Goal: Check status: Check status

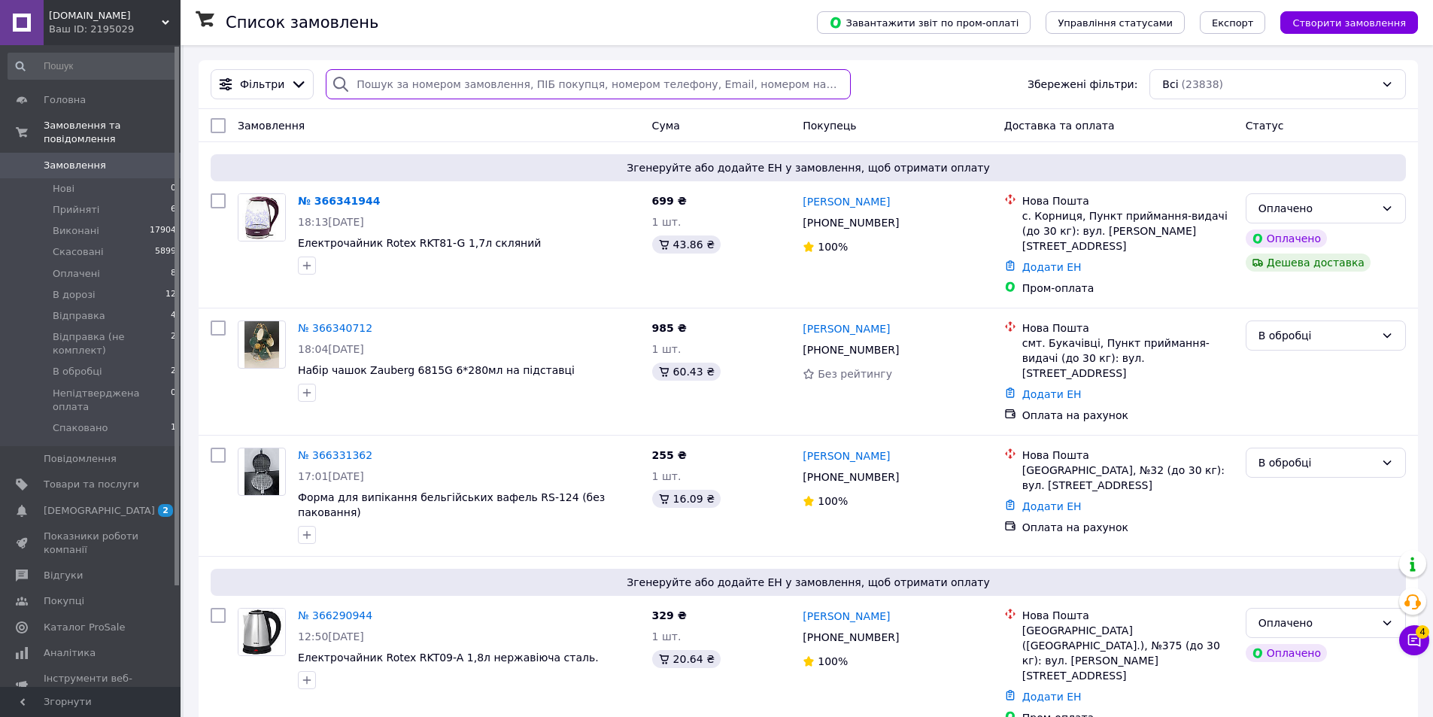
click at [357, 80] on input "search" at bounding box center [588, 84] width 524 height 30
paste input "366281916"
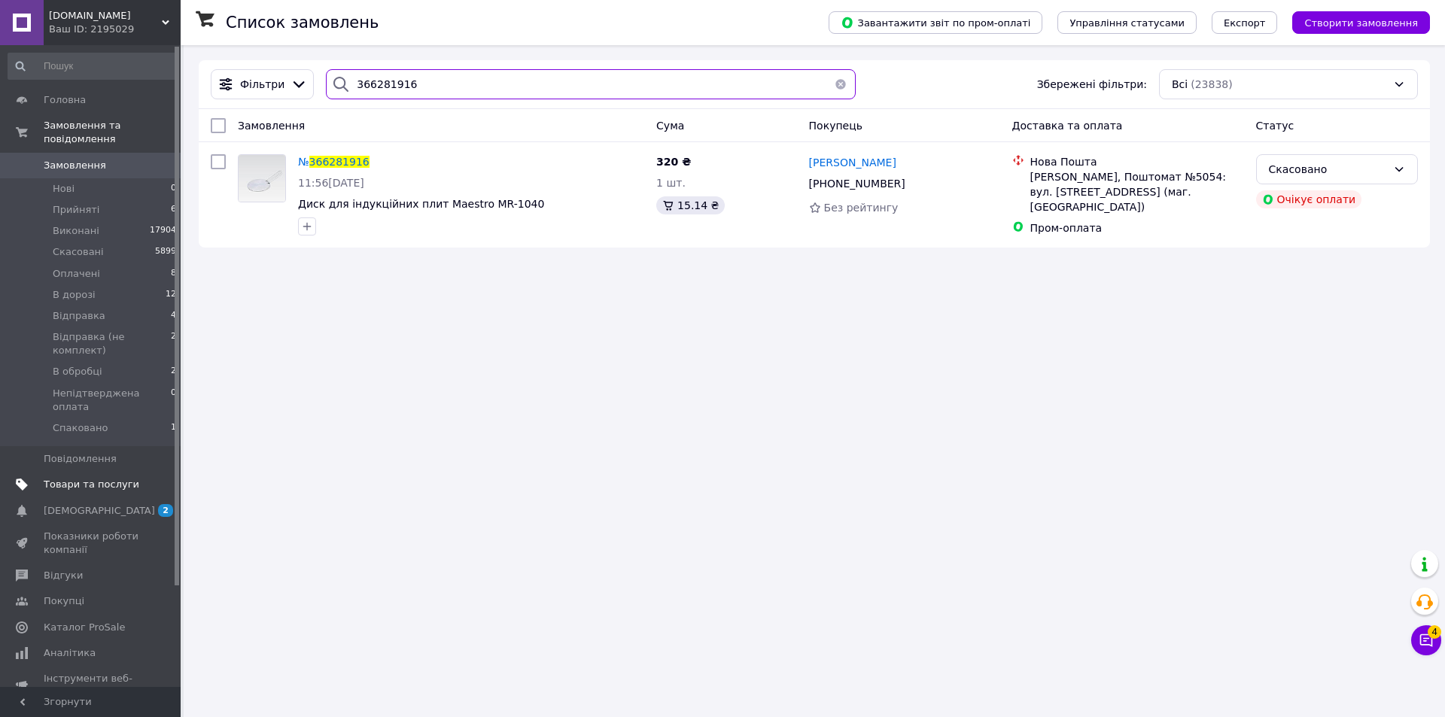
type input "366281916"
click at [101, 478] on span "Товари та послуги" at bounding box center [92, 485] width 96 height 14
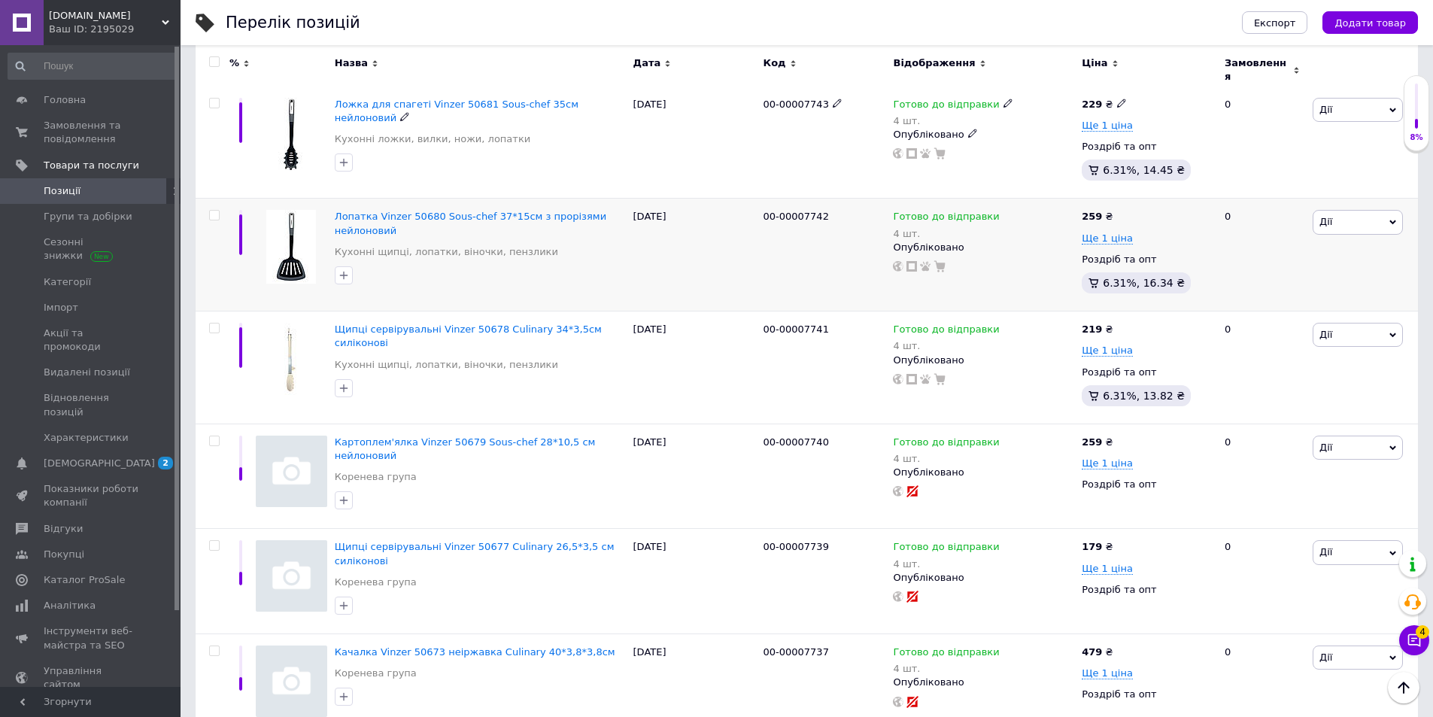
scroll to position [1053, 0]
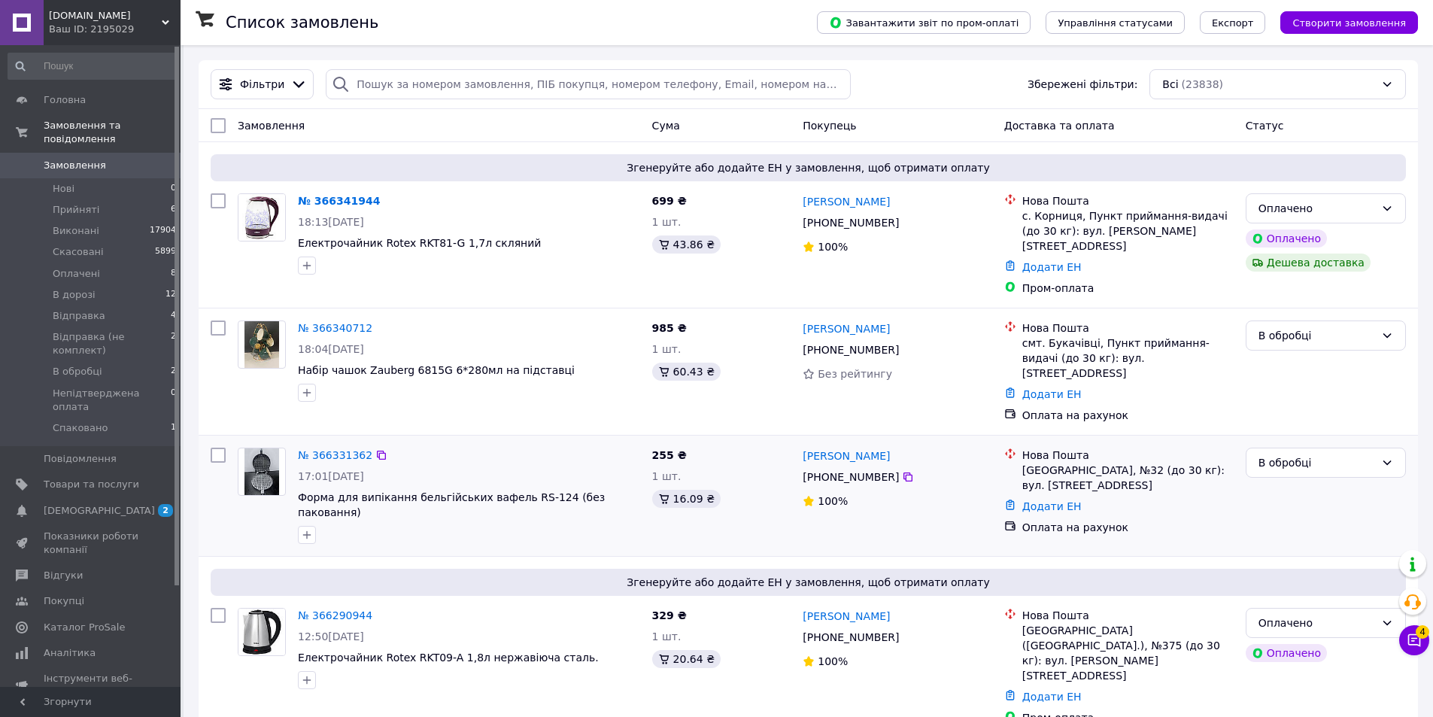
drag, startPoint x: 339, startPoint y: 418, endPoint x: 342, endPoint y: 410, distance: 7.9
drag, startPoint x: 332, startPoint y: 409, endPoint x: 327, endPoint y: 422, distance: 14.3
drag, startPoint x: 325, startPoint y: 426, endPoint x: 333, endPoint y: 424, distance: 7.7
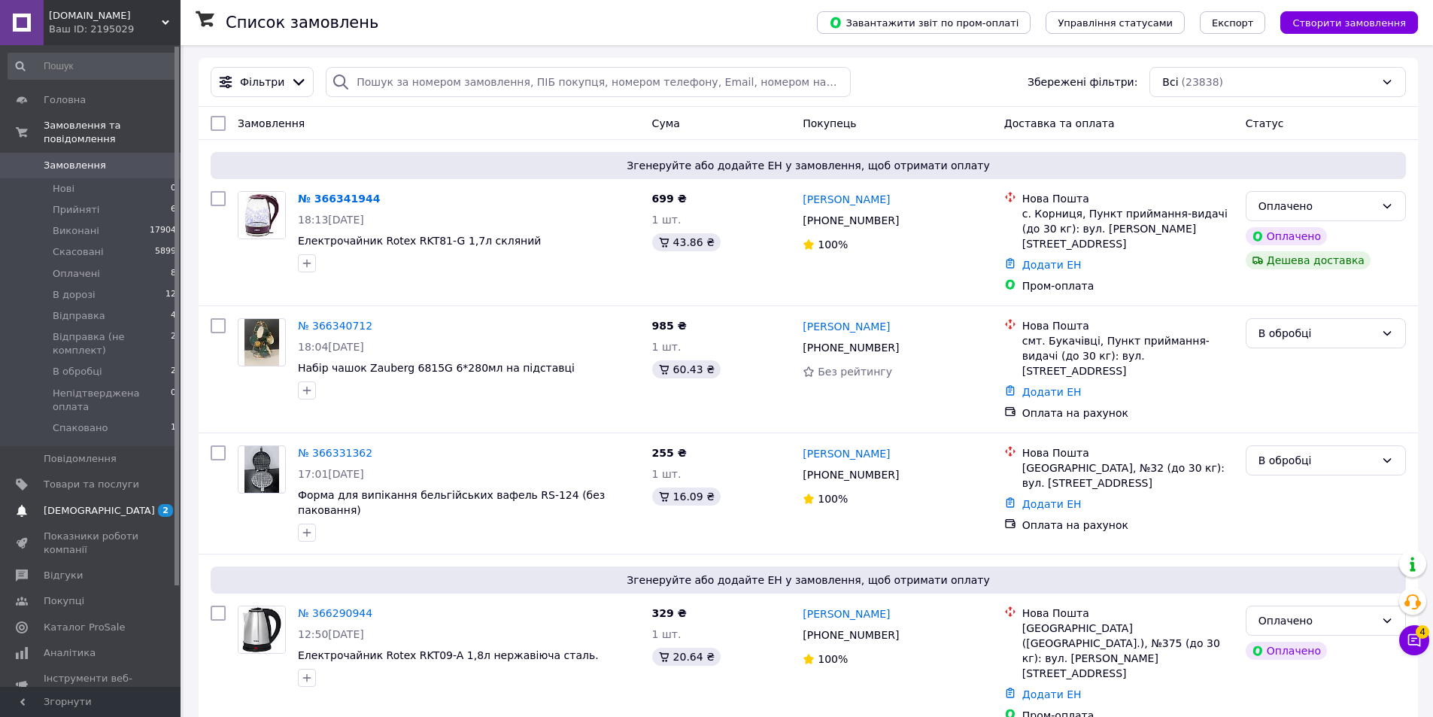
click at [105, 504] on span "[DEMOGRAPHIC_DATA]" at bounding box center [92, 511] width 96 height 14
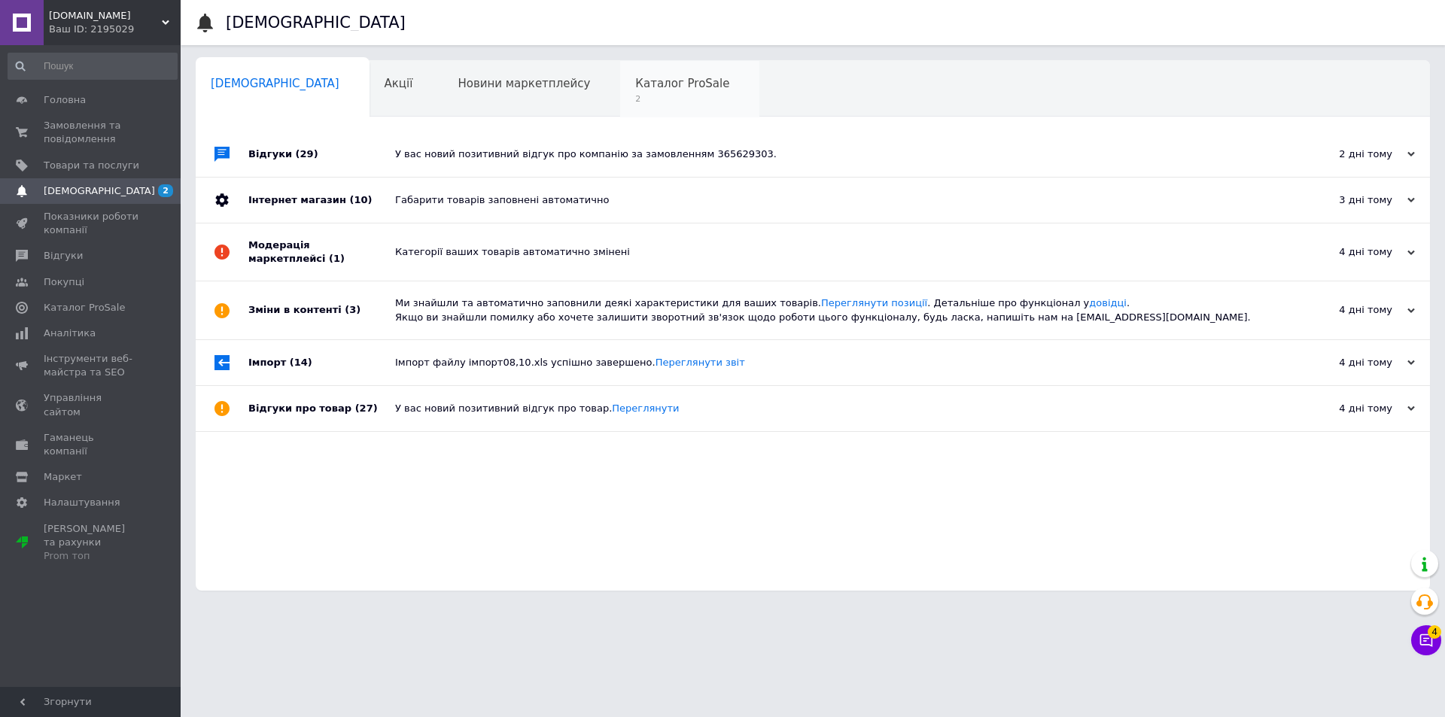
click at [635, 95] on span "2" at bounding box center [682, 98] width 94 height 11
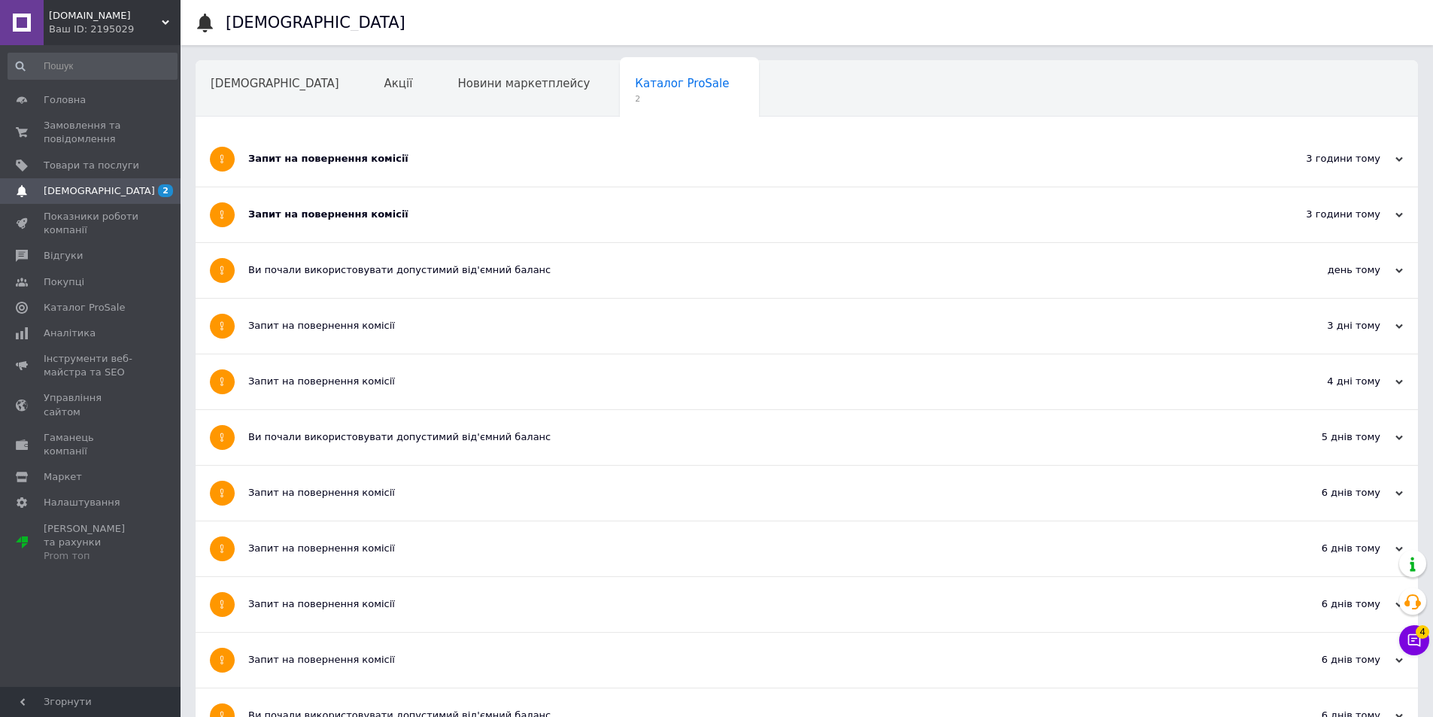
click at [379, 218] on div "Запит на повернення комісії" at bounding box center [750, 215] width 1004 height 14
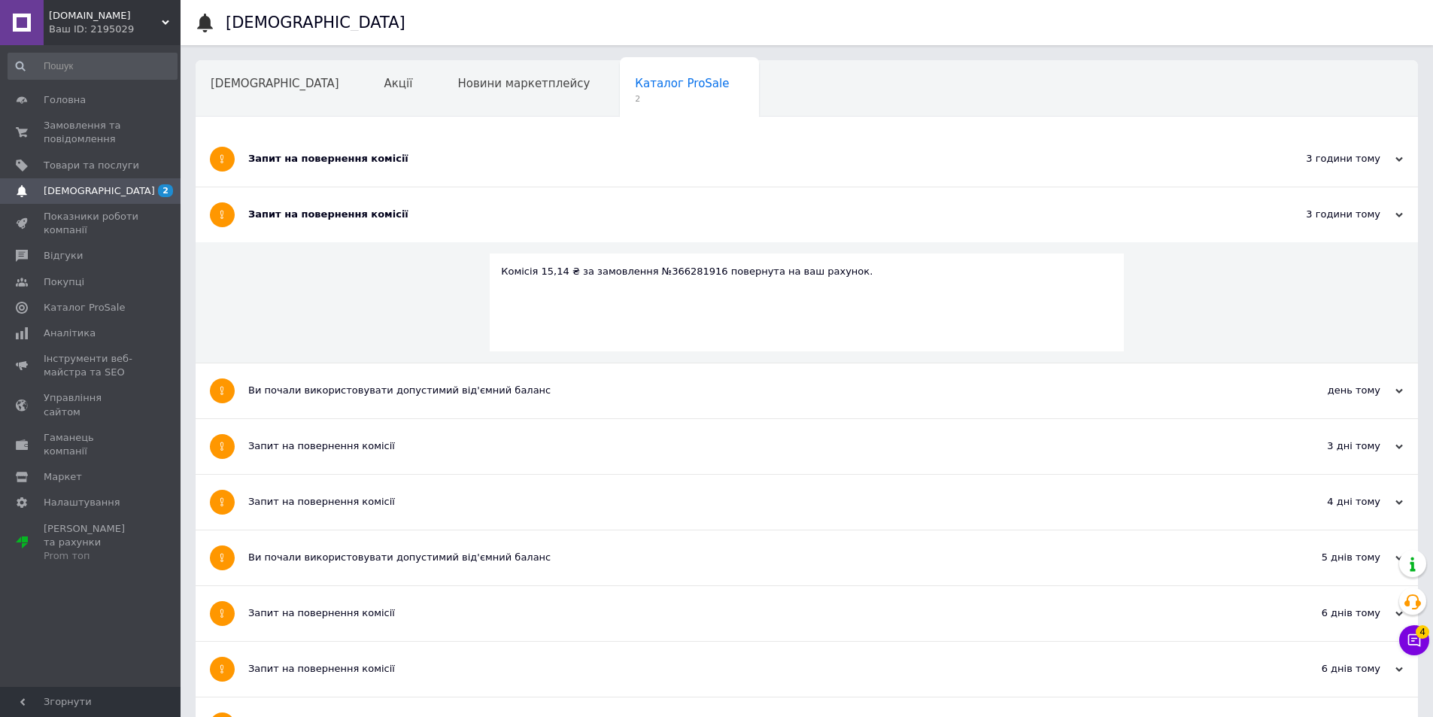
click at [363, 156] on div "Запит на повернення комісії" at bounding box center [750, 159] width 1004 height 14
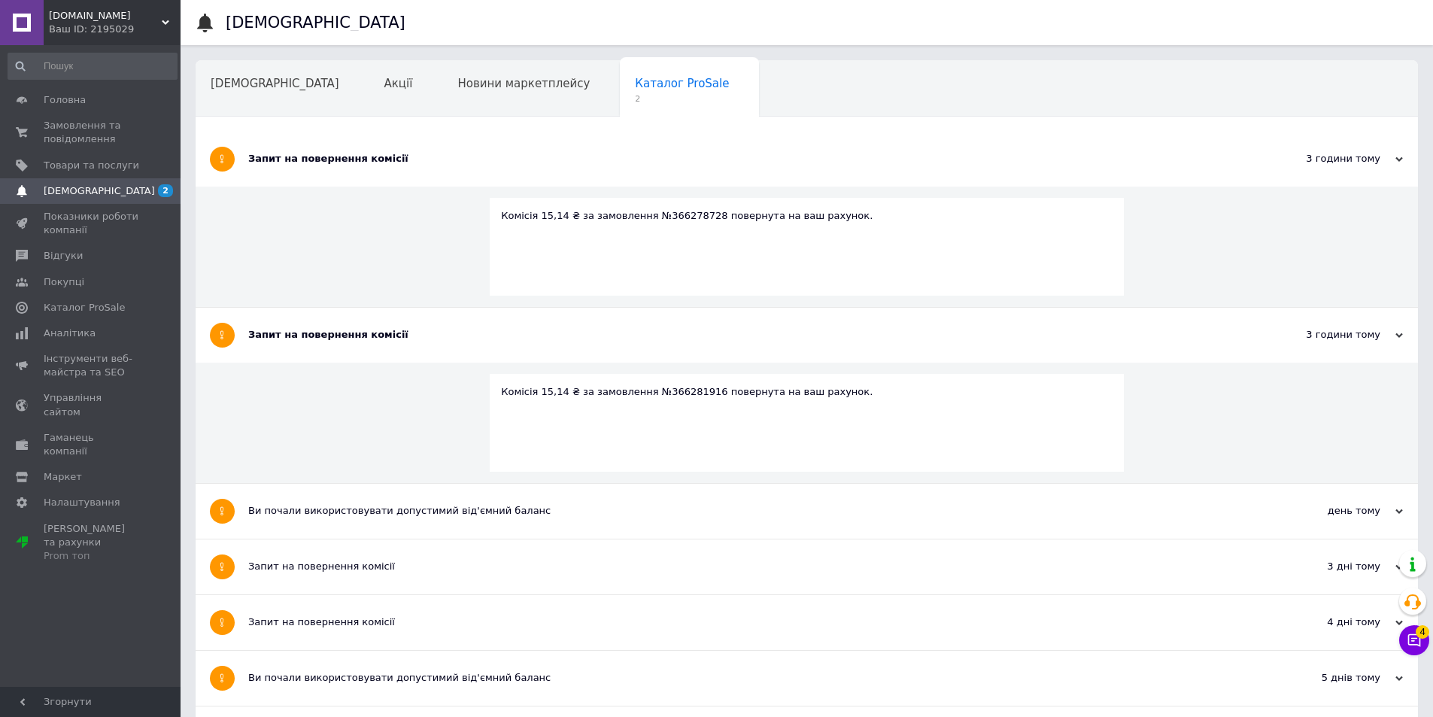
click at [652, 394] on div "Комісія 15,14 ₴ за замовлення №366281916 повернута на ваш рахунок." at bounding box center [807, 392] width 612 height 14
copy div "366281916"
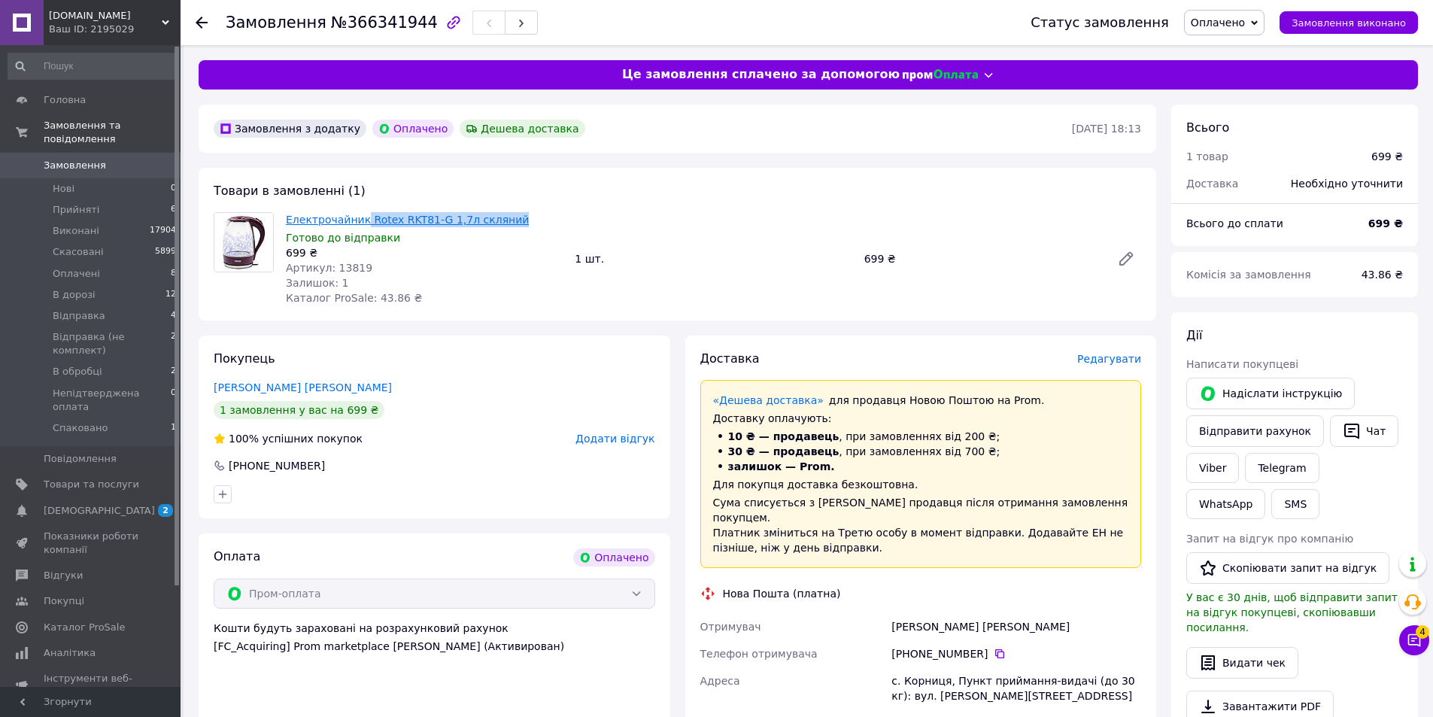
drag, startPoint x: 512, startPoint y: 226, endPoint x: 360, endPoint y: 214, distance: 152.5
click at [360, 214] on span "Електрочайник Rotex RKT81-G 1,7л скляний" at bounding box center [424, 219] width 277 height 15
copy link "Rotex RKT81-G 1,7л скляний"
